Goal: Task Accomplishment & Management: Manage account settings

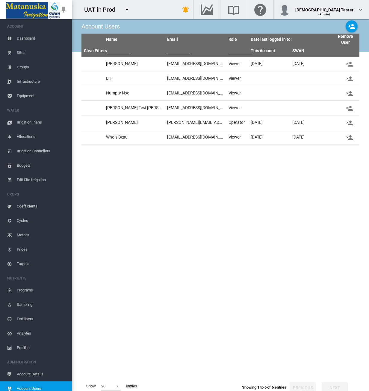
scroll to position [74, 0]
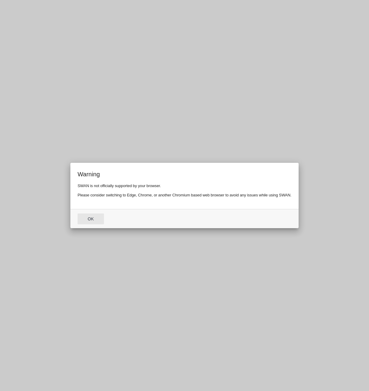
click at [91, 217] on button "Ok" at bounding box center [91, 218] width 26 height 11
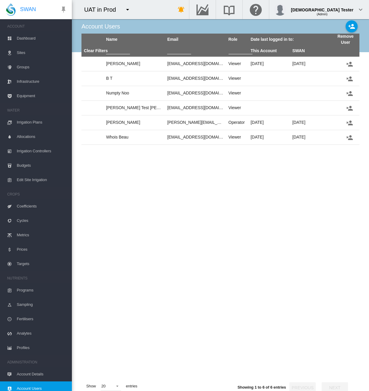
click at [237, 177] on tbody "[PERSON_NAME] [EMAIL_ADDRESS][DOMAIN_NAME] Viewer [DATE] [DATE] B T [EMAIL_ADDR…" at bounding box center [221, 217] width 278 height 320
click at [352, 28] on md-icon "icon-account-plus" at bounding box center [351, 26] width 7 height 7
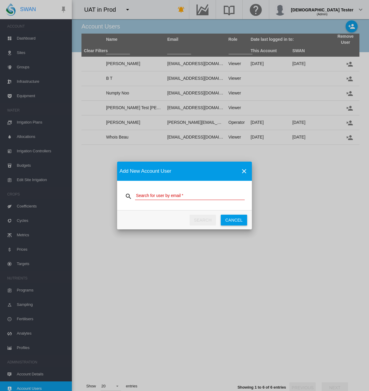
click at [167, 200] on md-input-container "Search for user by email" at bounding box center [184, 195] width 120 height 10
click at [170, 195] on input "Search for user by email" at bounding box center [190, 195] width 110 height 9
type input "**********"
click at [199, 222] on button "SEARCH" at bounding box center [203, 220] width 26 height 11
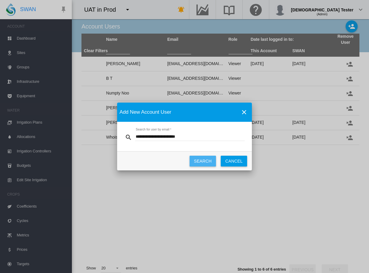
click at [196, 163] on button "SEARCH" at bounding box center [203, 161] width 26 height 11
